Goal: Task Accomplishment & Management: Use online tool/utility

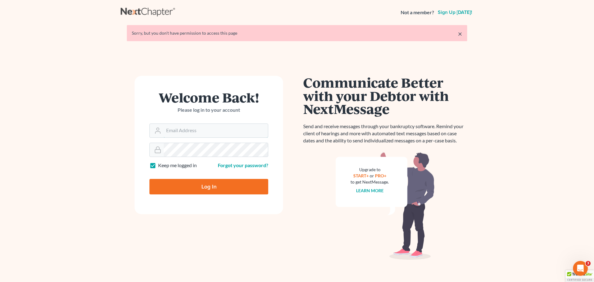
type input "[PERSON_NAME][EMAIL_ADDRESS][DOMAIN_NAME]"
click at [203, 186] on input "Log In" at bounding box center [208, 186] width 119 height 15
type input "Thinking..."
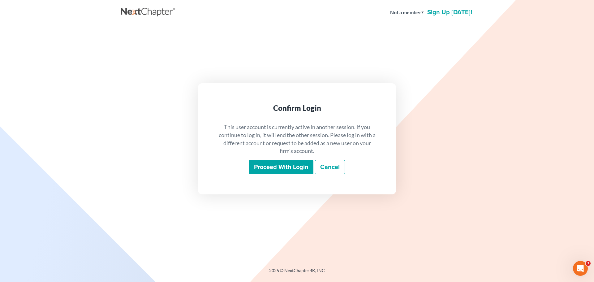
click at [268, 166] on input "Proceed with login" at bounding box center [281, 167] width 64 height 14
